Goal: Information Seeking & Learning: Check status

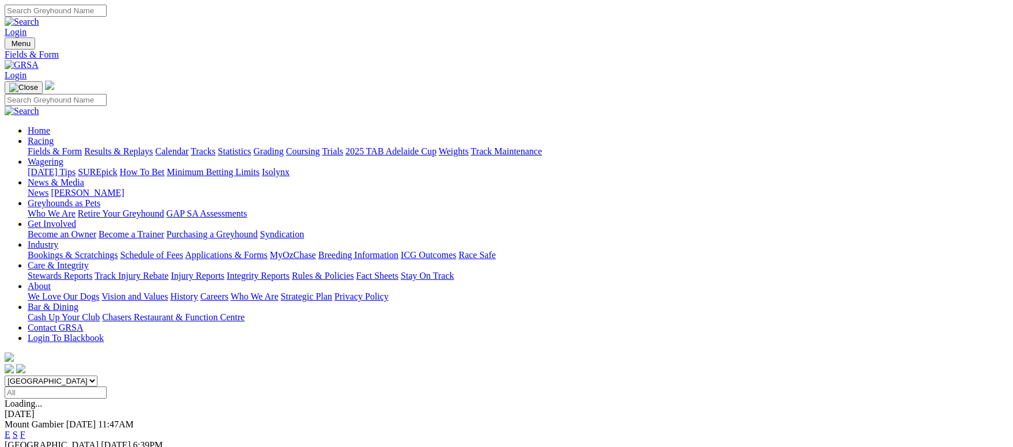
scroll to position [86, 0]
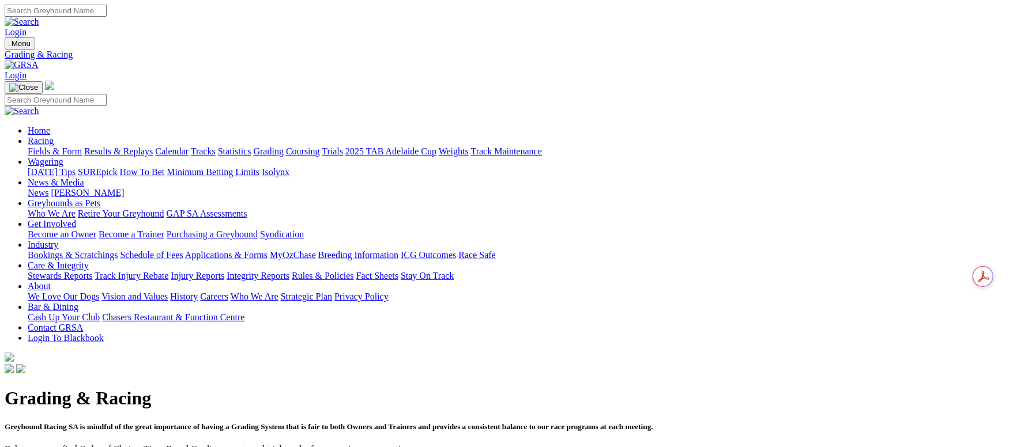
click at [82, 146] on link "Fields & Form" at bounding box center [55, 151] width 54 height 10
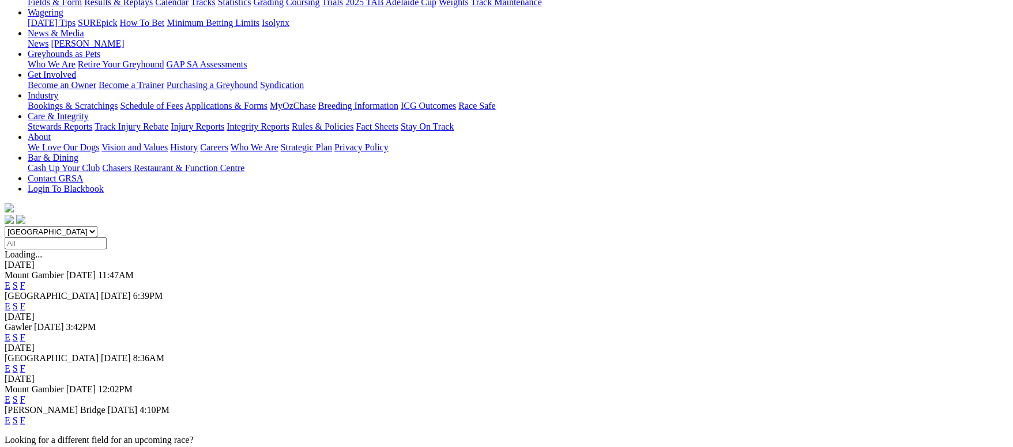
scroll to position [86, 0]
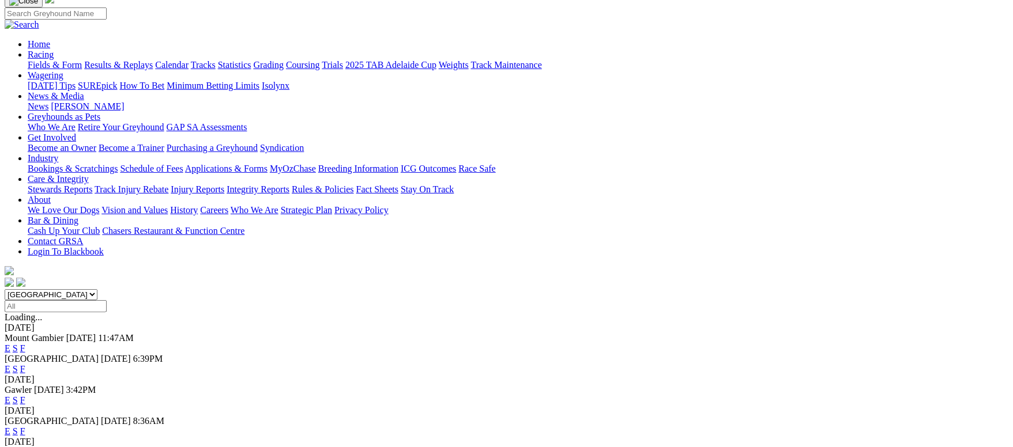
click at [25, 395] on link "F" at bounding box center [22, 400] width 5 height 10
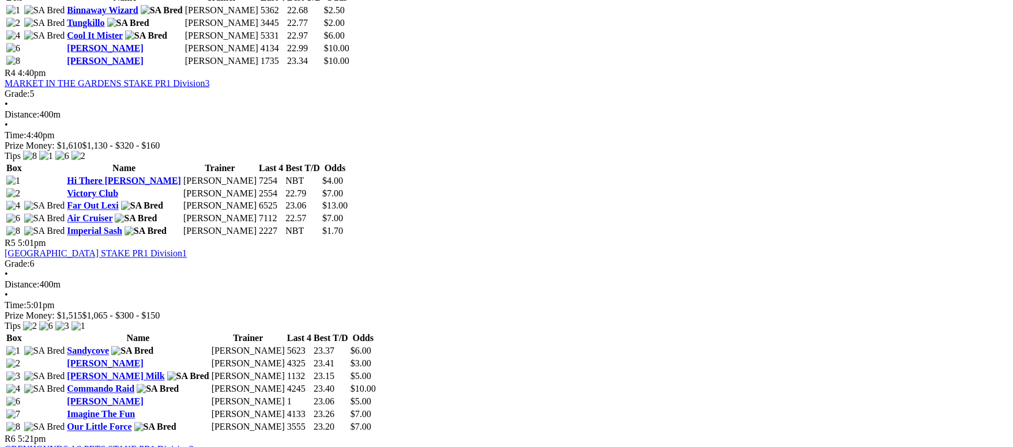
scroll to position [1210, 0]
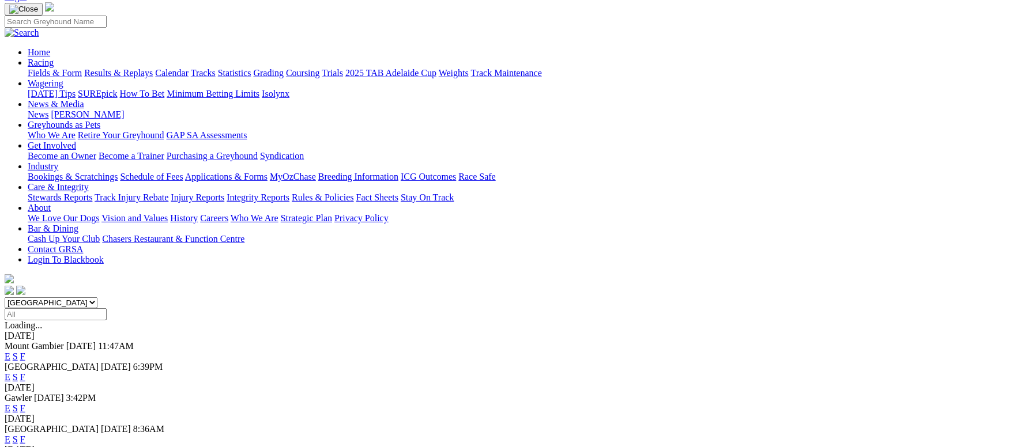
scroll to position [173, 0]
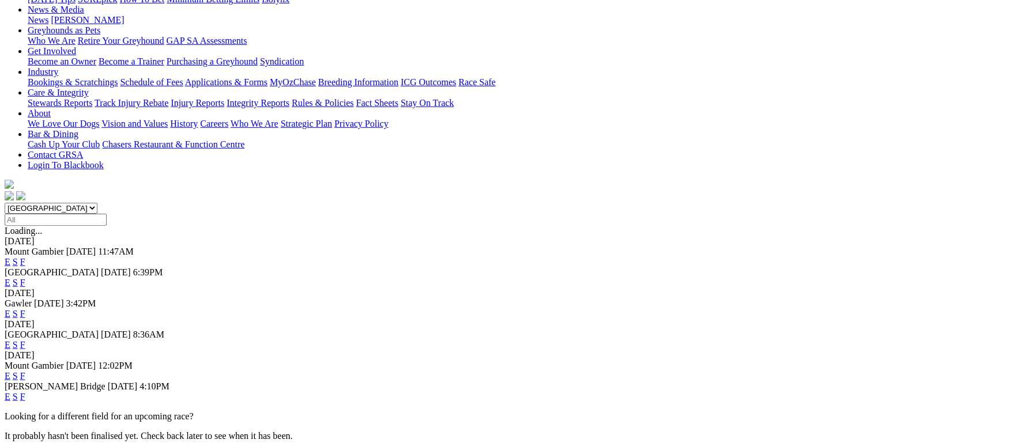
click at [25, 340] on link "F" at bounding box center [22, 345] width 5 height 10
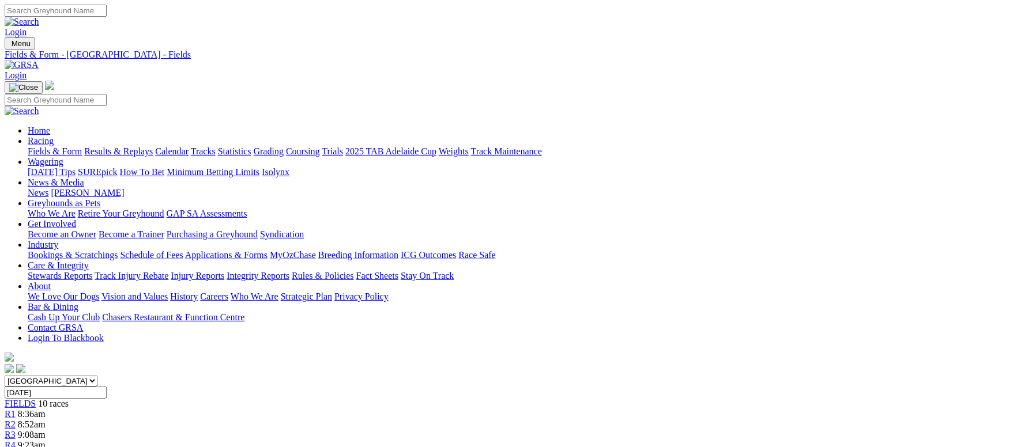
click at [284, 146] on link "Grading" at bounding box center [269, 151] width 30 height 10
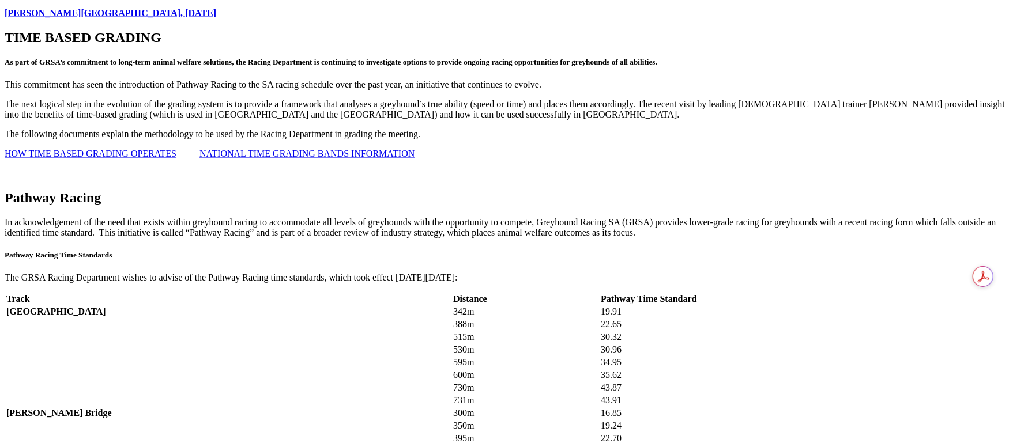
scroll to position [1210, 0]
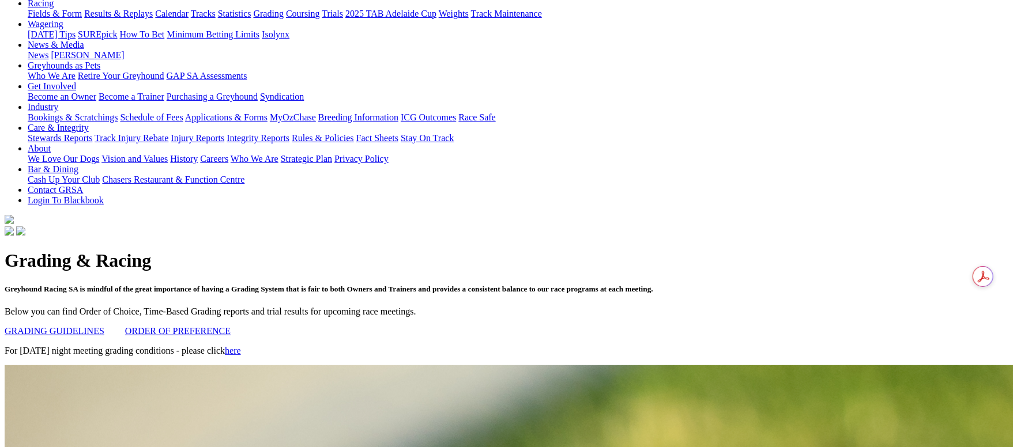
scroll to position [0, 0]
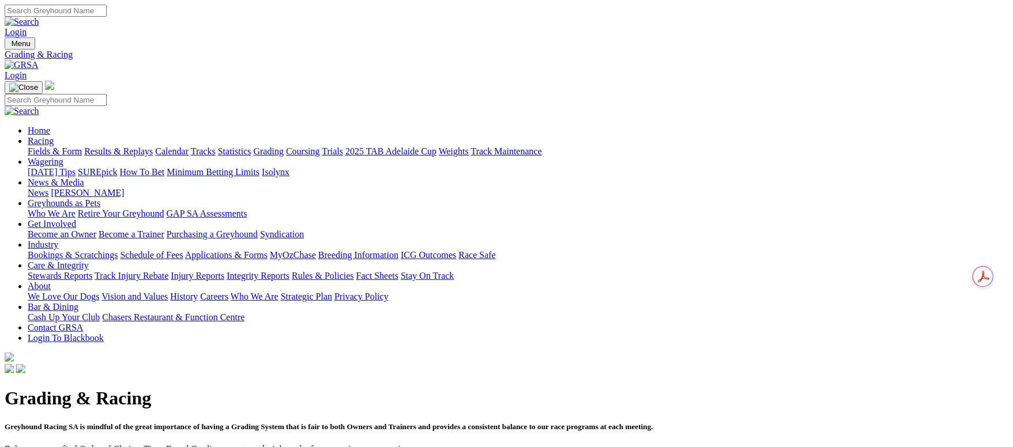
click at [107, 13] on input "Search" at bounding box center [56, 11] width 102 height 12
type input "yarramundi opal"
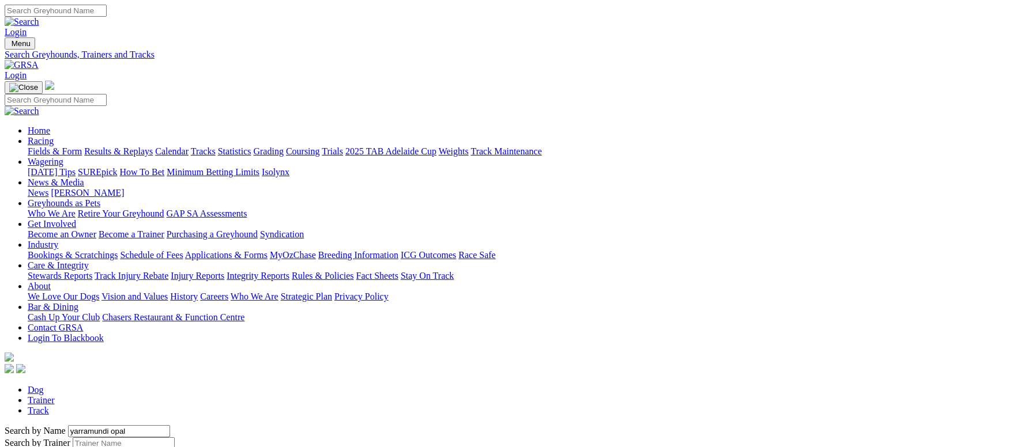
click at [107, 17] on input "Search" at bounding box center [56, 11] width 102 height 12
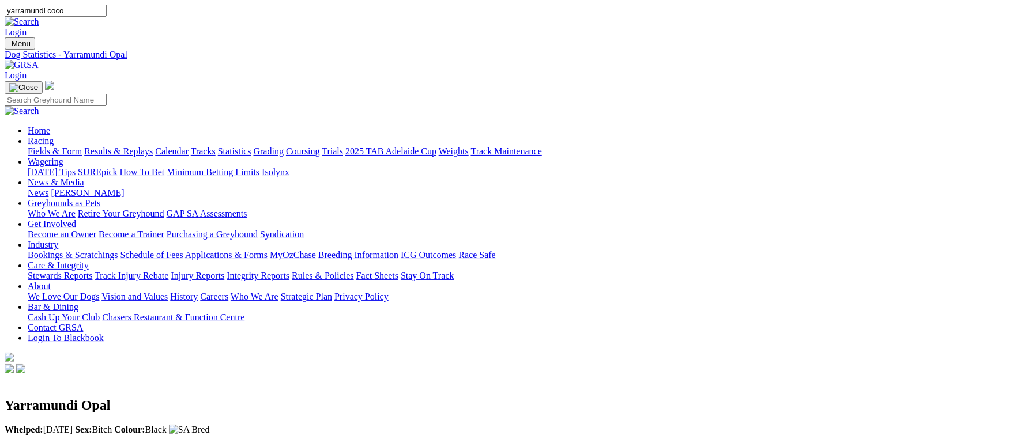
type input "yarramundi coco"
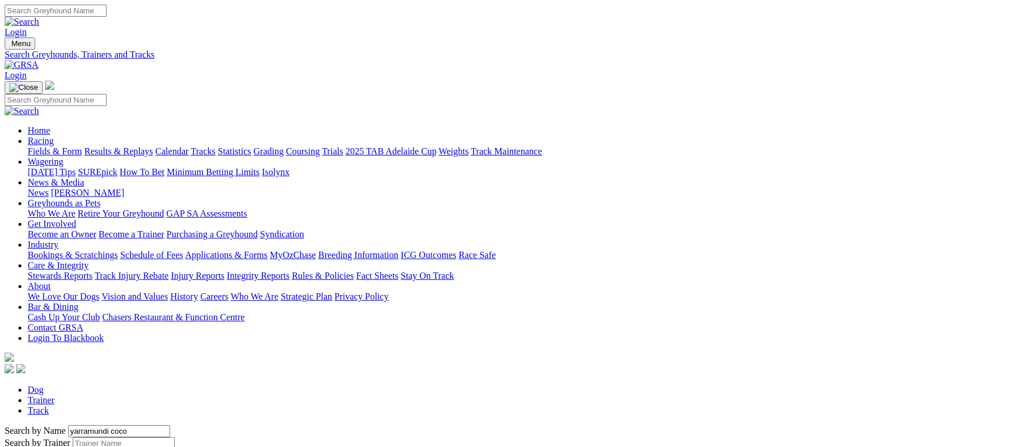
scroll to position [86, 0]
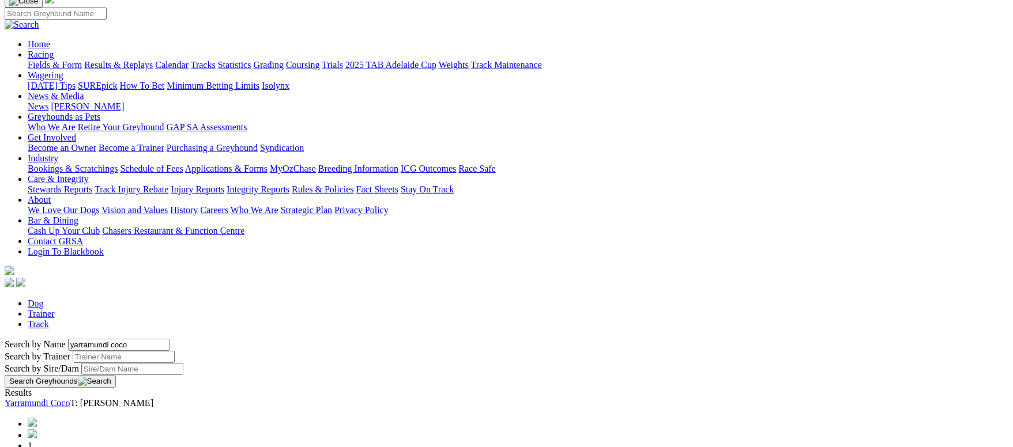
click at [216, 398] on div "Yarramundi Coco T: Ashleigh Kay" at bounding box center [506, 403] width 1003 height 10
click at [70, 398] on link "Yarramundi Coco" at bounding box center [37, 403] width 65 height 10
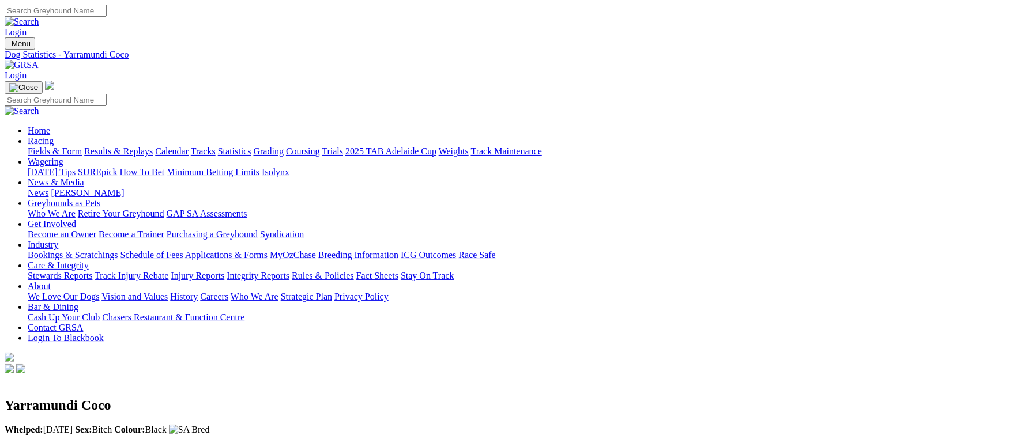
click at [82, 146] on link "Fields & Form" at bounding box center [55, 151] width 54 height 10
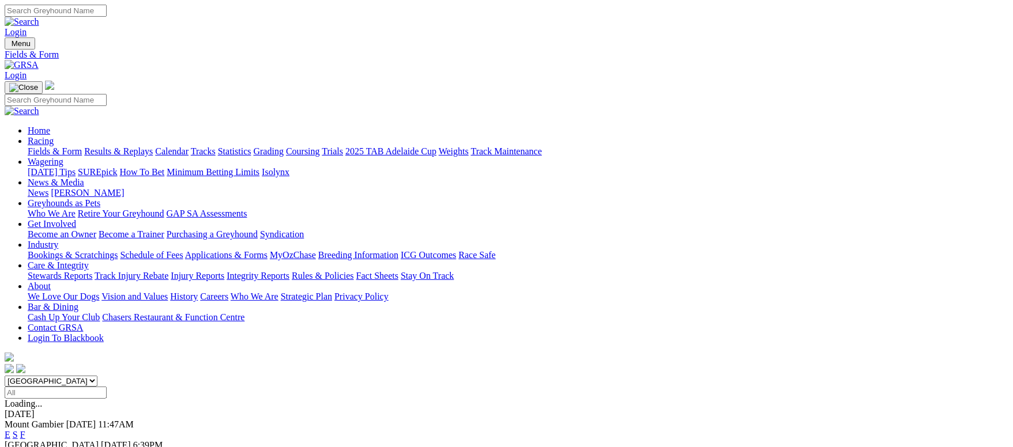
click at [284, 146] on link "Grading" at bounding box center [269, 151] width 30 height 10
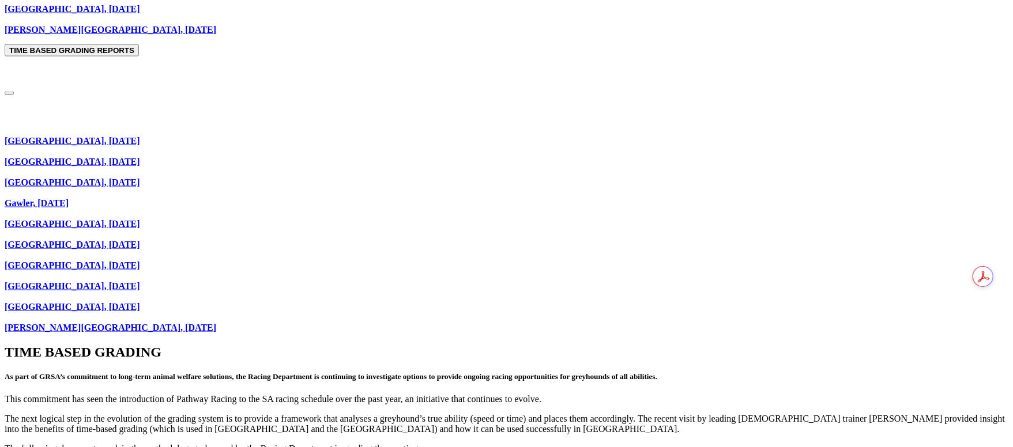
scroll to position [778, 0]
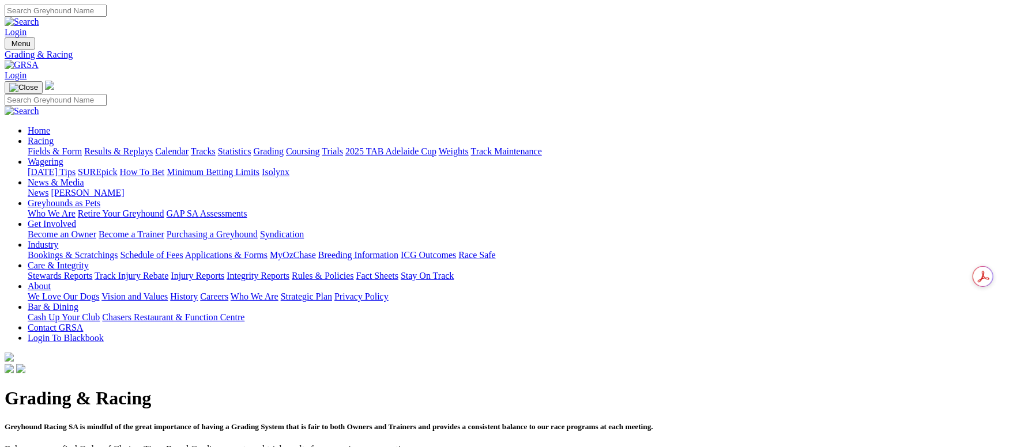
click at [82, 146] on link "Fields & Form" at bounding box center [55, 151] width 54 height 10
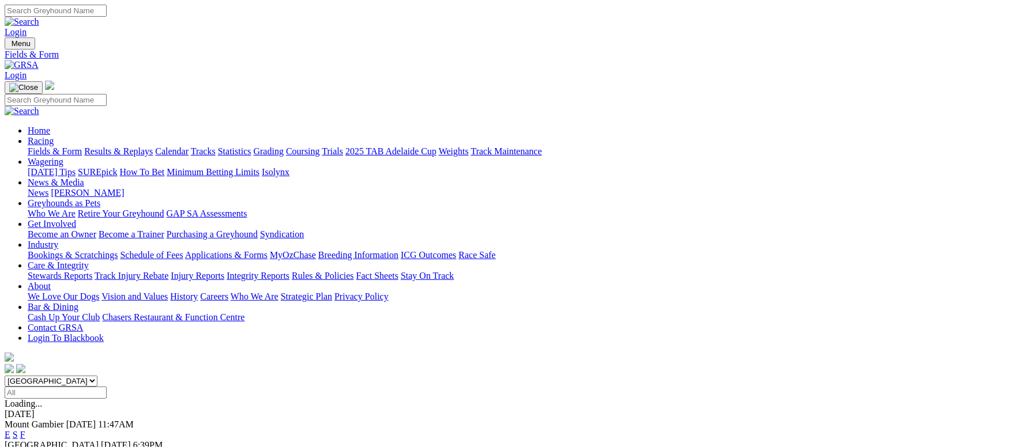
click at [188, 146] on link "Calendar" at bounding box center [171, 151] width 33 height 10
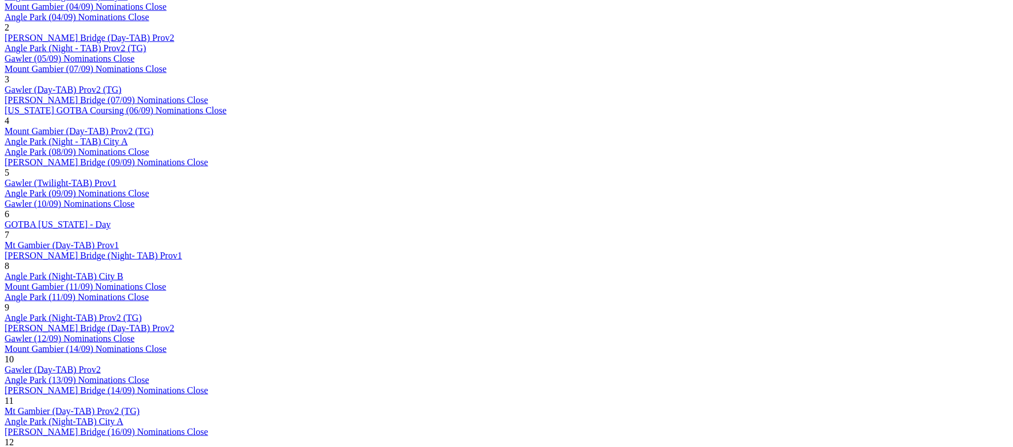
scroll to position [692, 0]
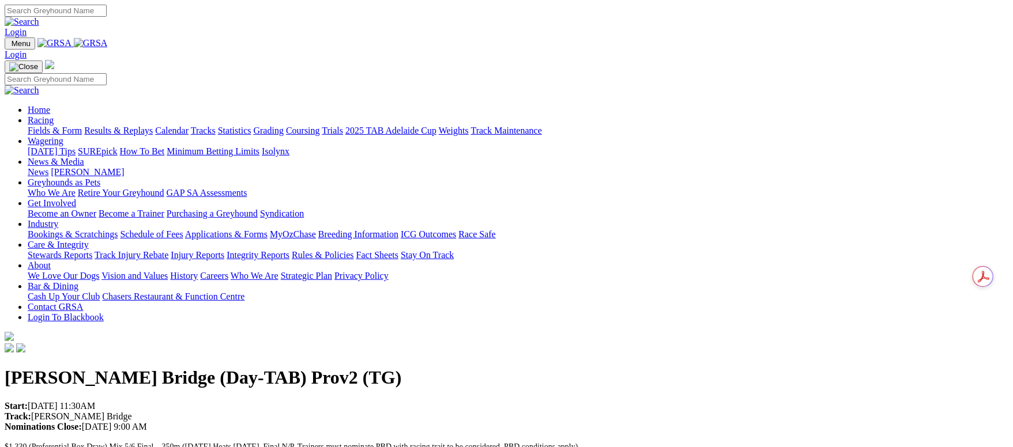
click at [108, 40] on img at bounding box center [91, 43] width 34 height 10
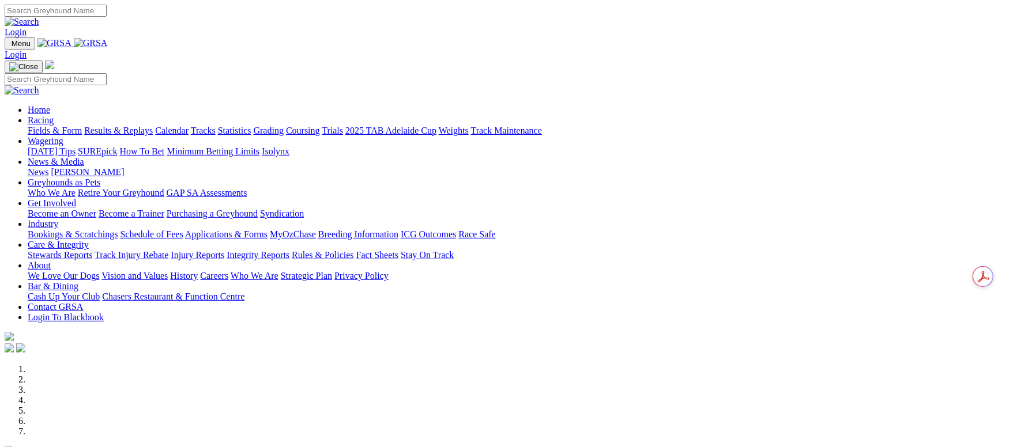
click at [188, 126] on link "Calendar" at bounding box center [171, 131] width 33 height 10
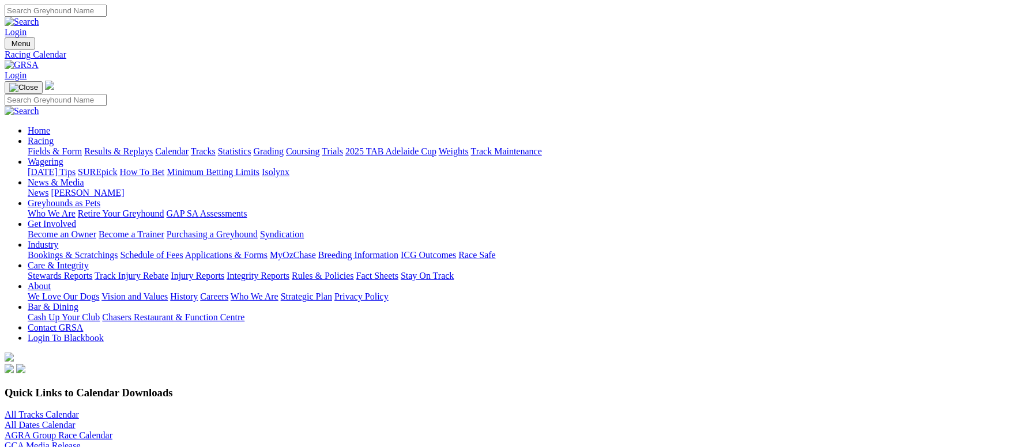
scroll to position [173, 0]
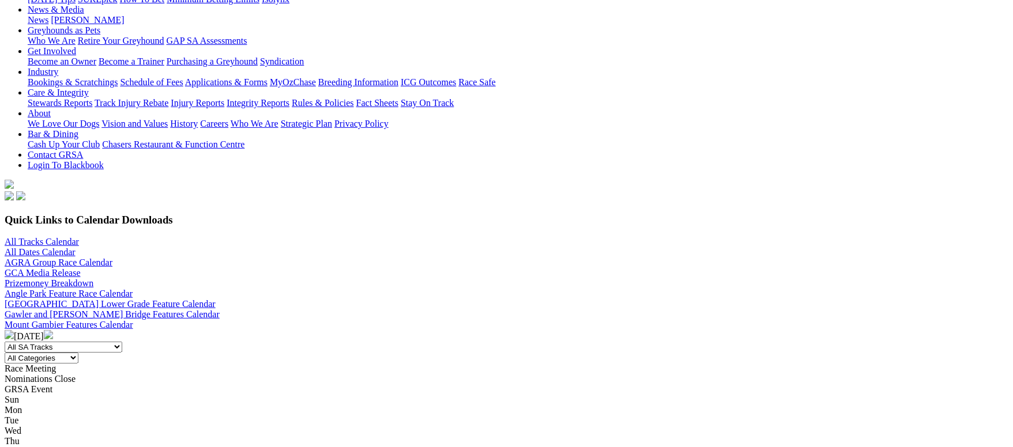
click at [53, 330] on img at bounding box center [48, 334] width 9 height 9
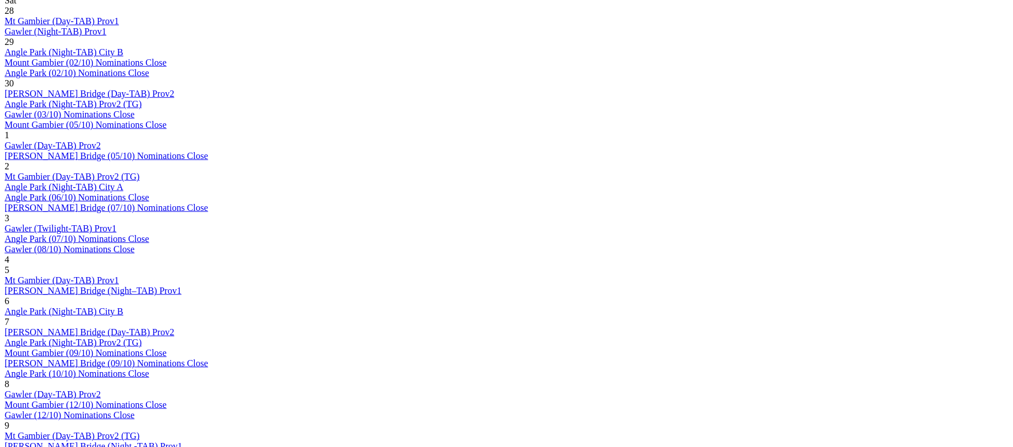
scroll to position [778, 0]
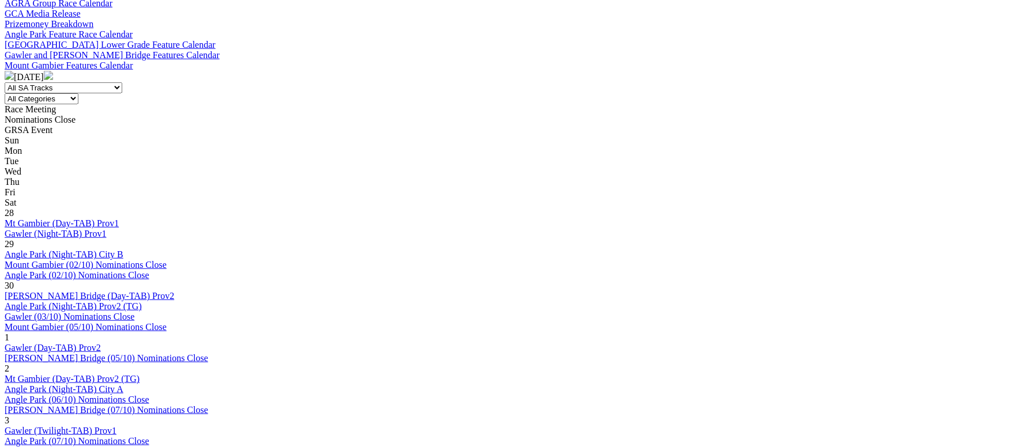
scroll to position [605, 0]
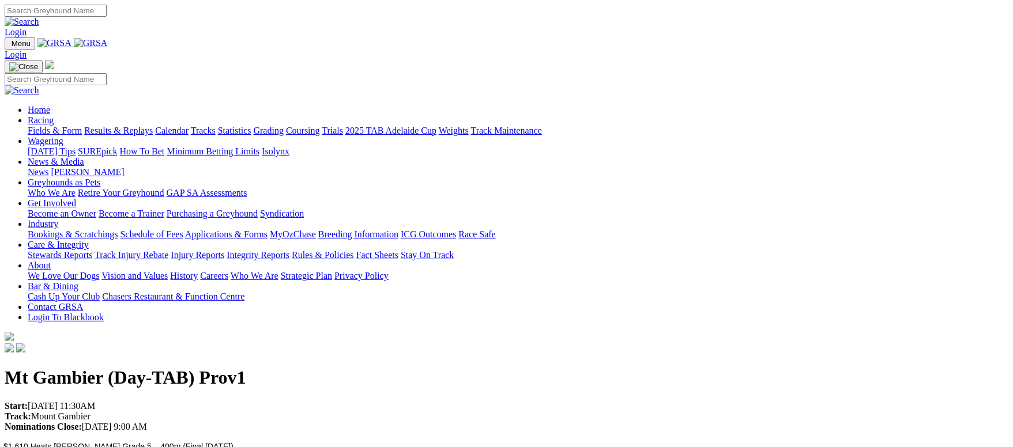
click at [54, 115] on link "Racing" at bounding box center [41, 120] width 26 height 10
click at [284, 126] on link "Grading" at bounding box center [269, 131] width 30 height 10
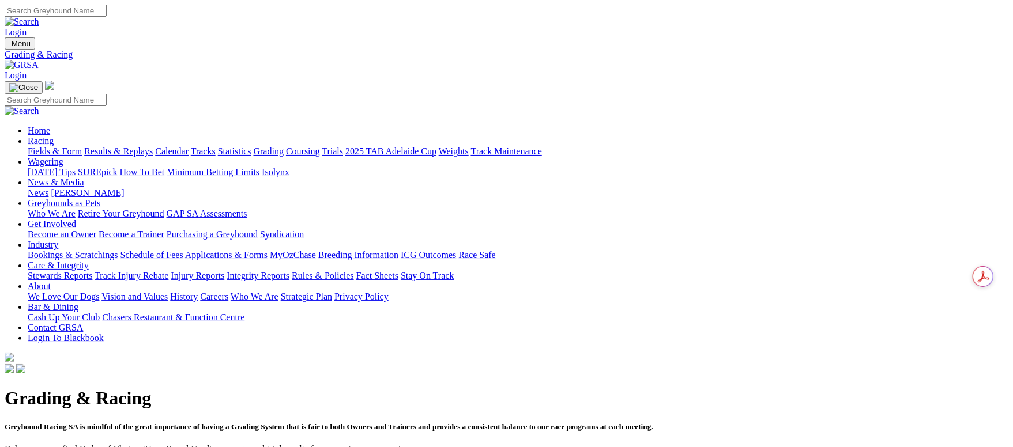
click at [153, 146] on link "Results & Replays" at bounding box center [118, 151] width 69 height 10
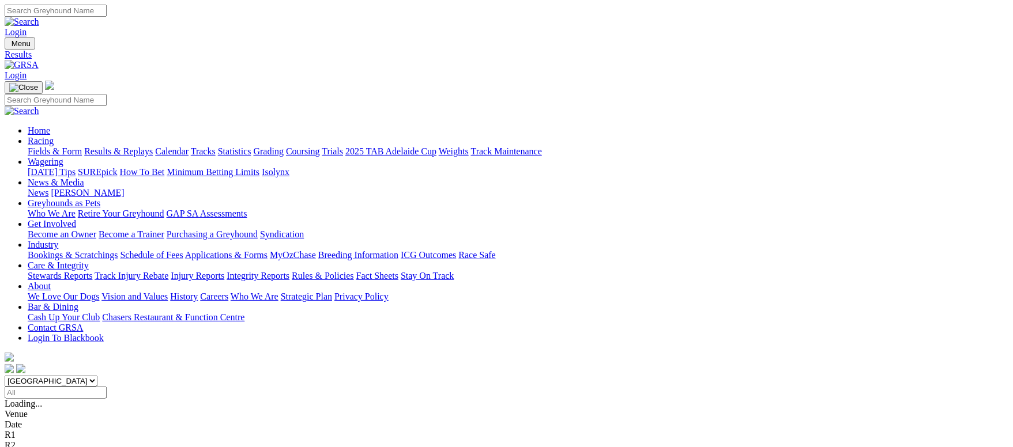
click at [107, 387] on input "Select date" at bounding box center [56, 393] width 102 height 12
type input "Tuesday, 26 Aug 2025"
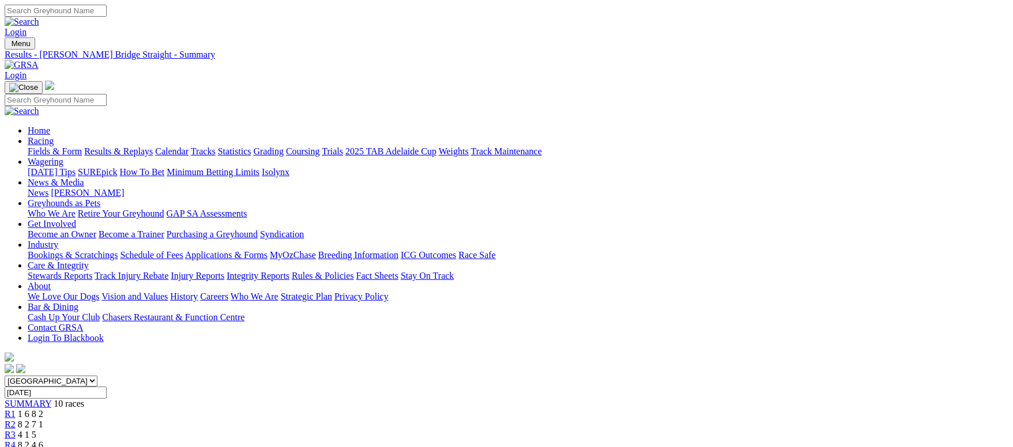
drag, startPoint x: 73, startPoint y: 81, endPoint x: 105, endPoint y: 14, distance: 74.2
click at [73, 146] on link "Fields & Form" at bounding box center [55, 151] width 54 height 10
